Goal: Information Seeking & Learning: Learn about a topic

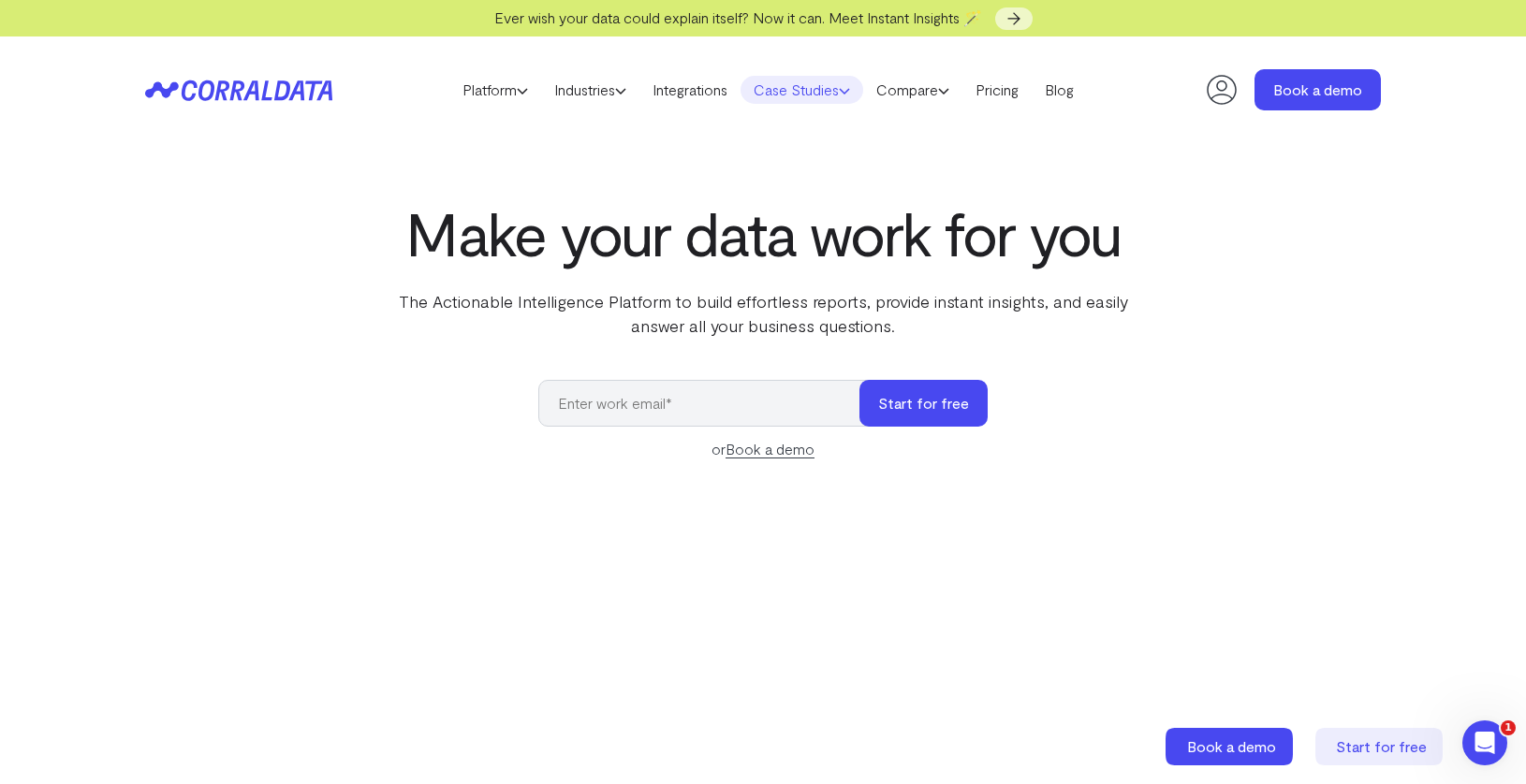
click at [778, 92] on link "Case Studies" at bounding box center [802, 89] width 122 height 28
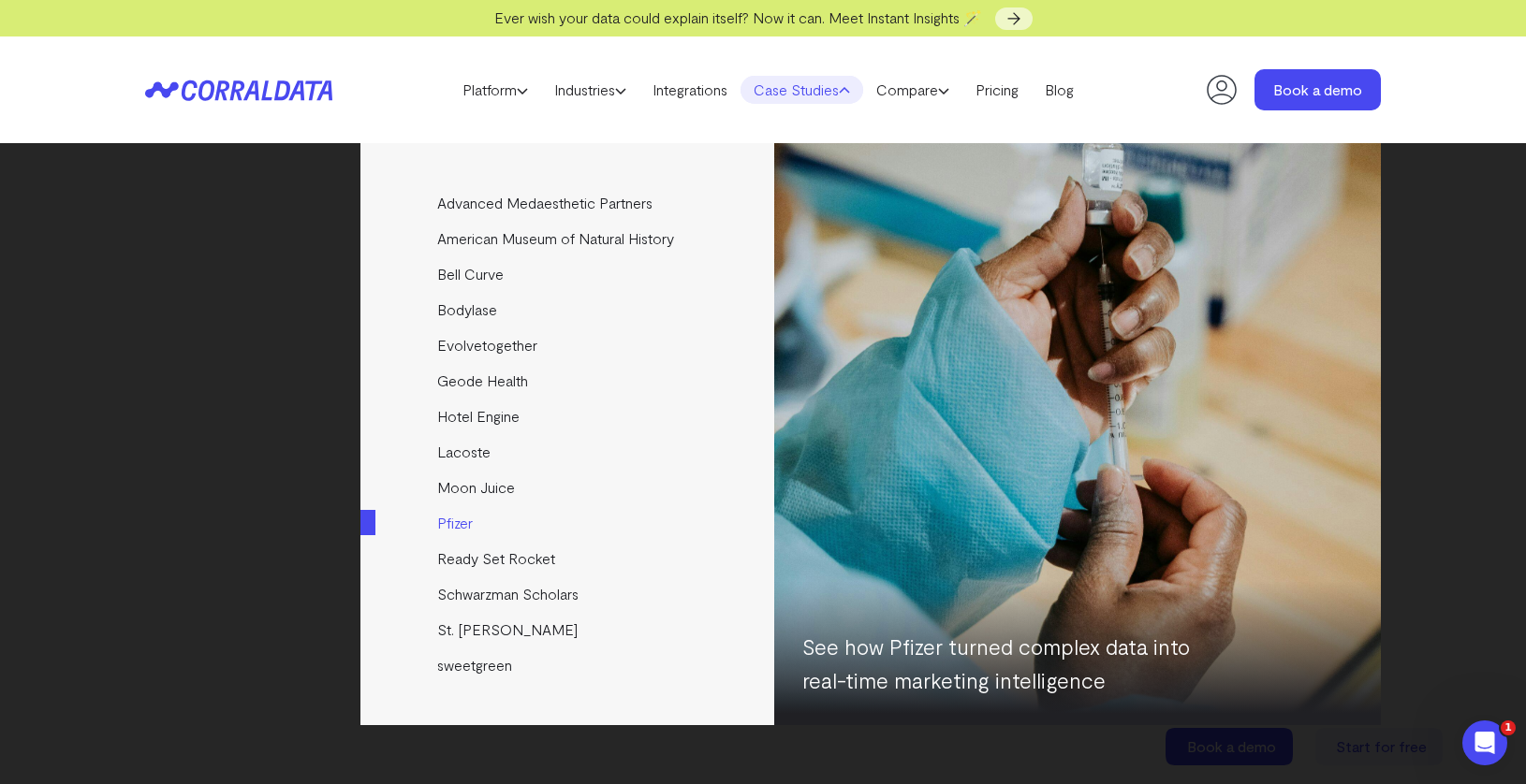
click at [445, 513] on link "Pfizer" at bounding box center [568, 523] width 416 height 36
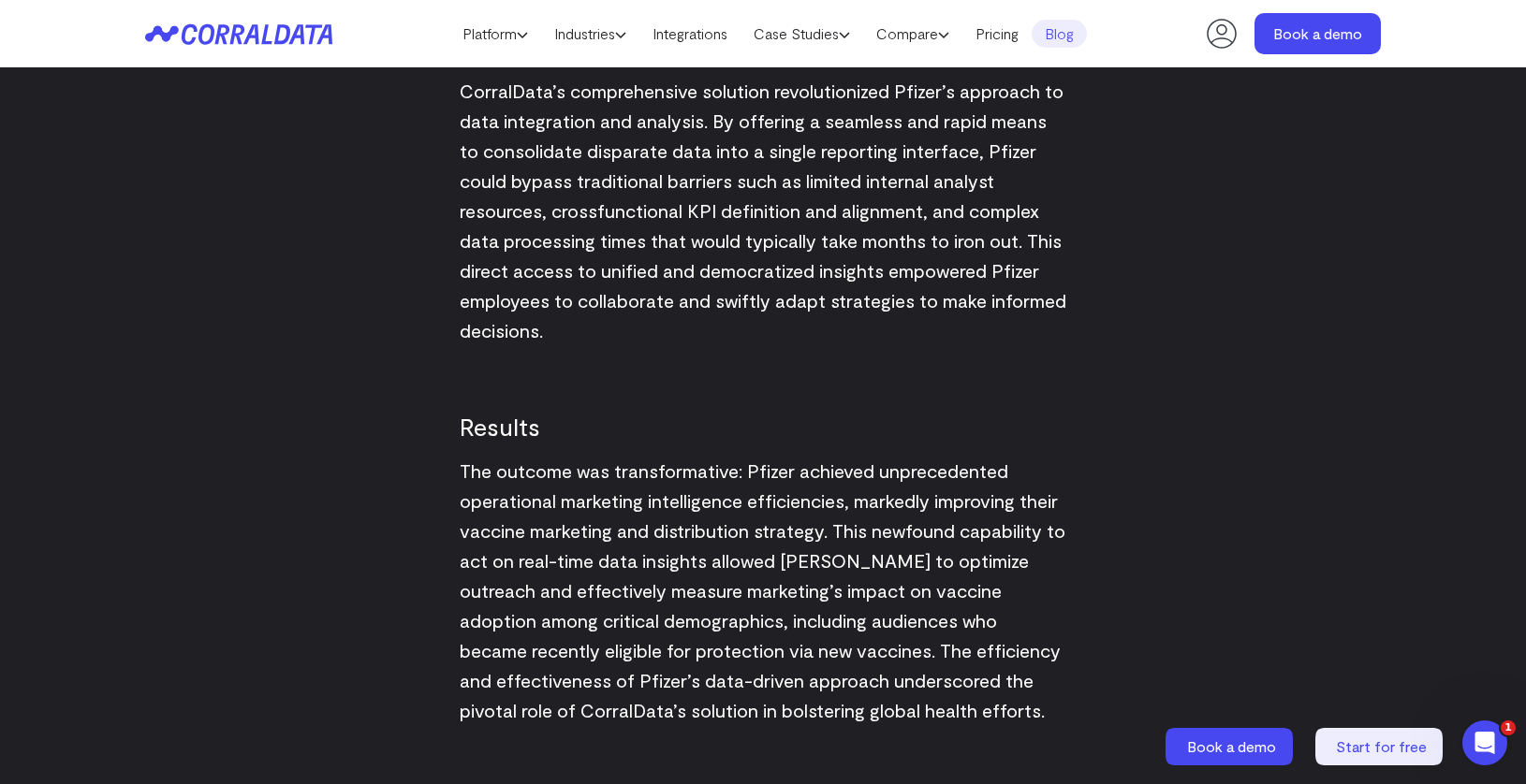
scroll to position [2295, 0]
click at [189, 35] on icon at bounding box center [238, 34] width 187 height 21
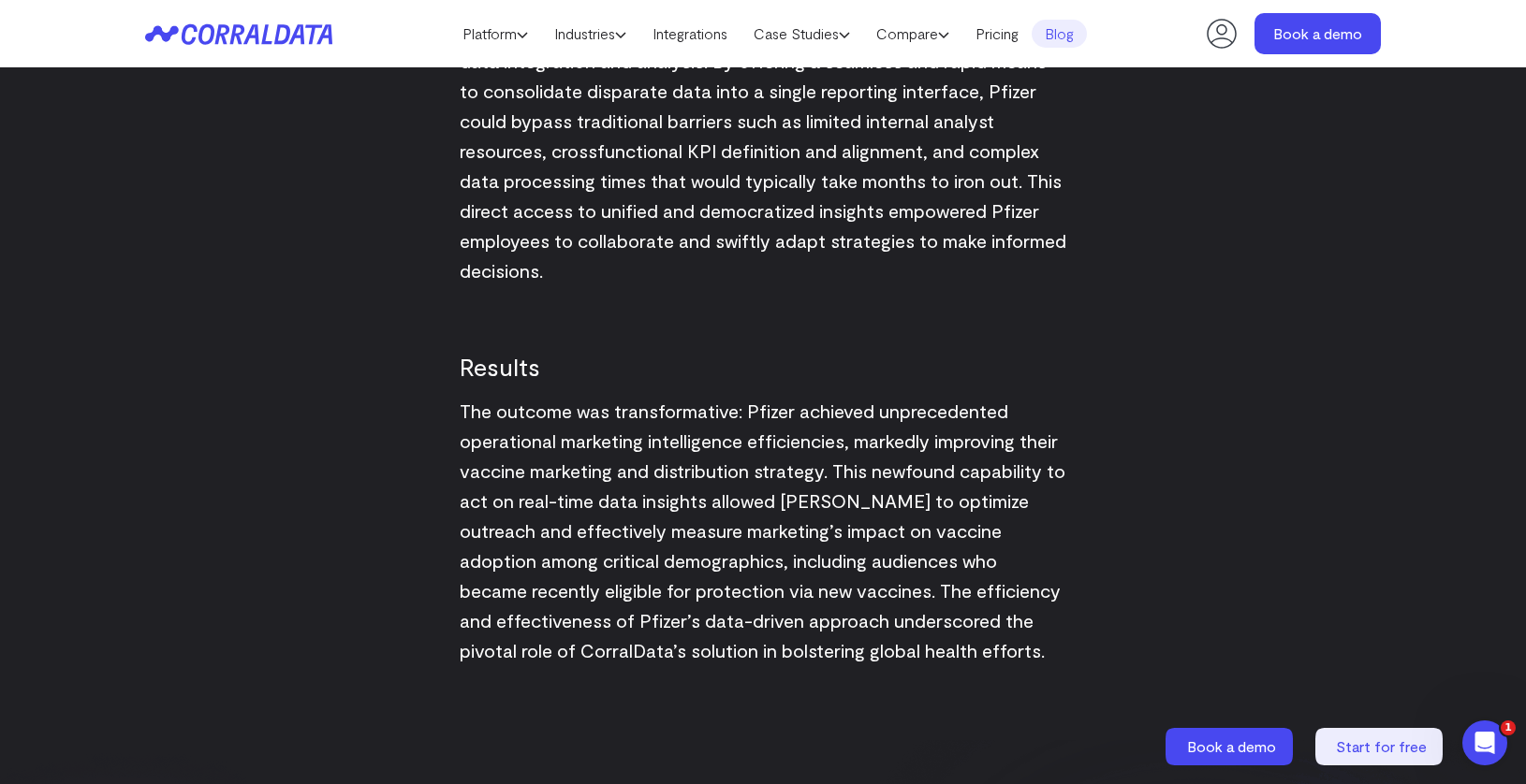
scroll to position [2361, 0]
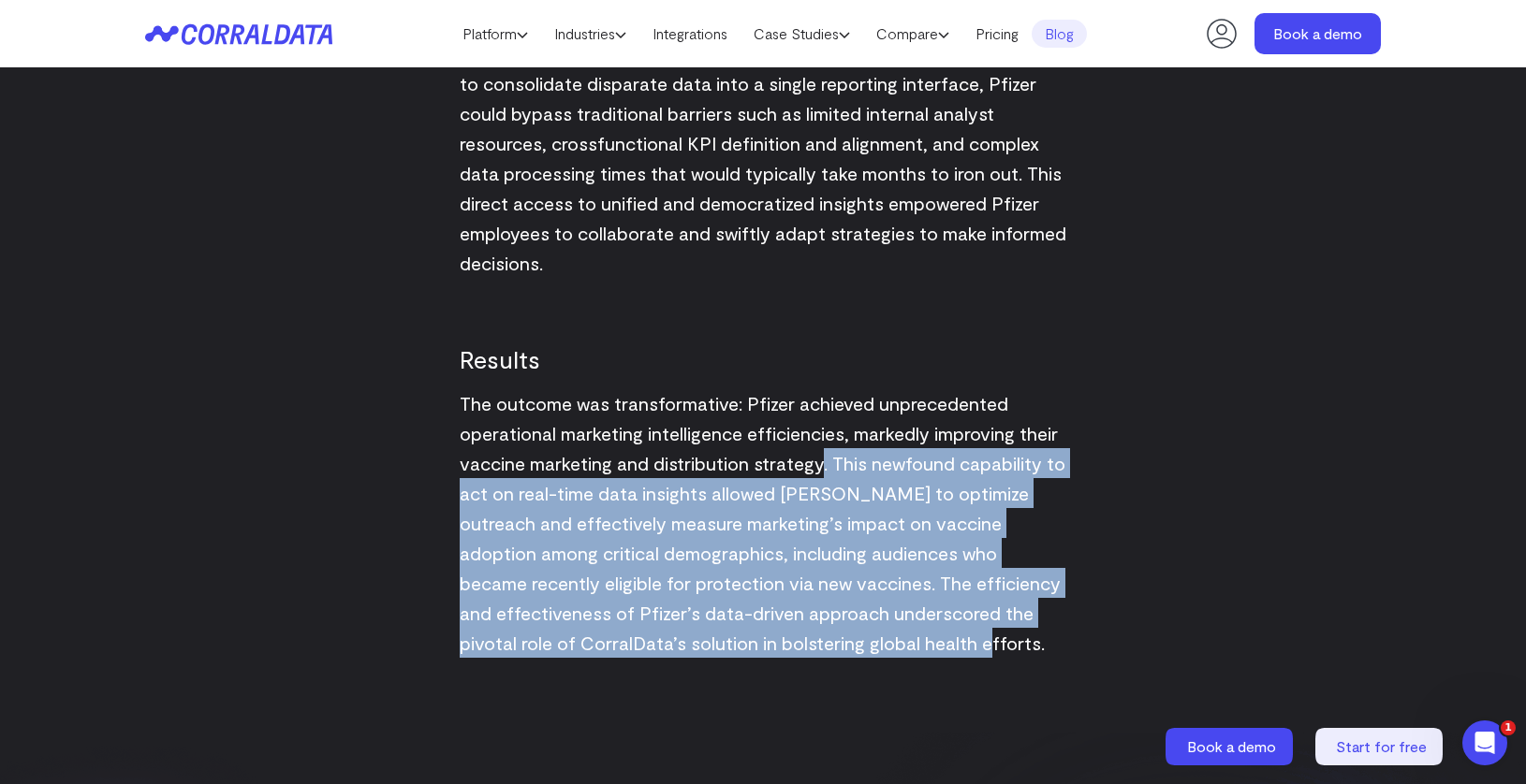
drag, startPoint x: 1012, startPoint y: 648, endPoint x: 823, endPoint y: 469, distance: 260.3
click at [823, 469] on p "The outcome was transformative: Pfizer achieved unprecedented operational marke…" at bounding box center [762, 523] width 607 height 270
copy span ". This newfound capability to act on real-time data insights allowed [PERSON_NA…"
